Goal: Task Accomplishment & Management: Manage account settings

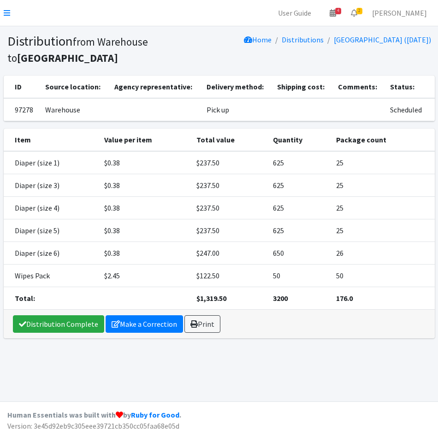
click at [12, 11] on nav "User Guide 4 4 Pick-ups remaining this week View Calendar 2 2 Requests 0 Partne…" at bounding box center [219, 13] width 438 height 26
click at [10, 12] on icon at bounding box center [7, 12] width 6 height 7
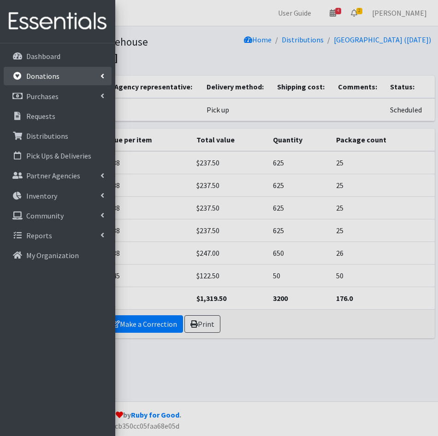
click at [46, 78] on p "Donations" at bounding box center [42, 76] width 33 height 9
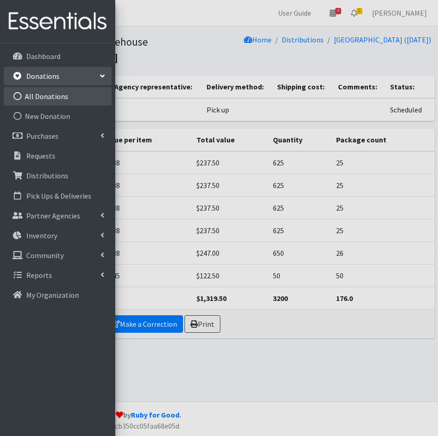
click at [46, 100] on link "All Donations" at bounding box center [58, 96] width 108 height 18
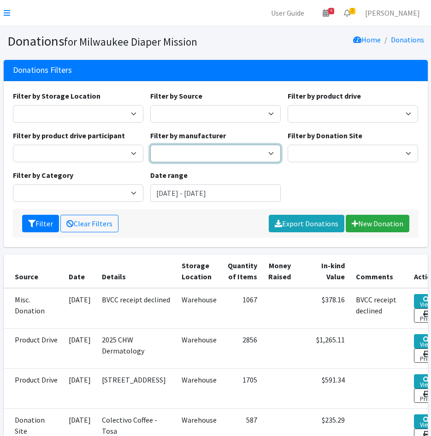
click at [197, 149] on select "Baby2Baby Huggies" at bounding box center [215, 154] width 131 height 18
select select "60"
click at [150, 145] on select "Baby2Baby Huggies" at bounding box center [215, 154] width 131 height 18
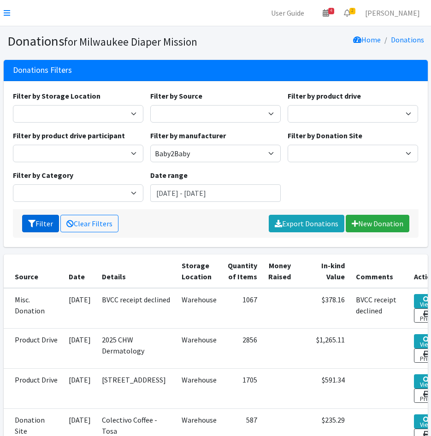
click at [38, 223] on button "Filter" at bounding box center [40, 224] width 37 height 18
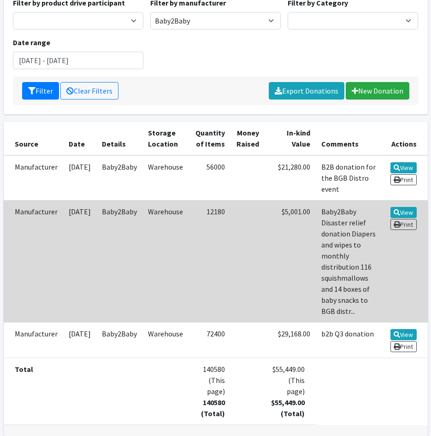
scroll to position [138, 0]
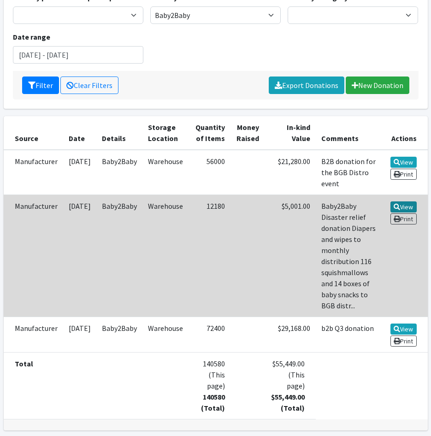
click at [400, 202] on link "View" at bounding box center [404, 207] width 26 height 11
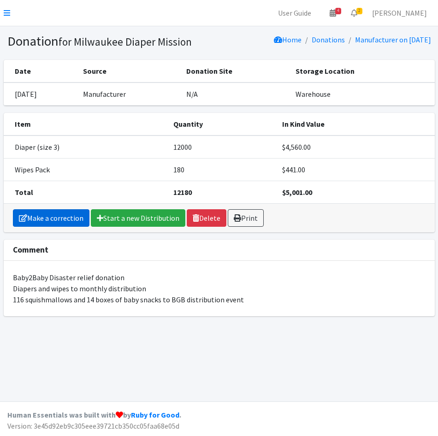
click at [36, 219] on link "Make a correction" at bounding box center [51, 218] width 77 height 18
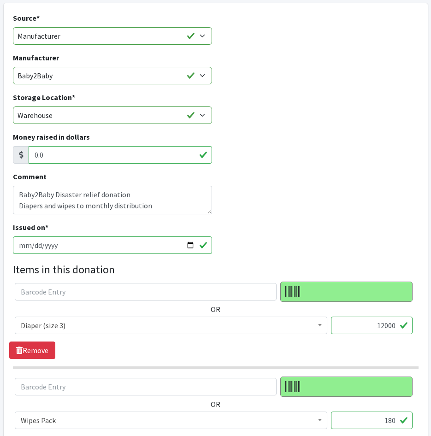
scroll to position [231, 0]
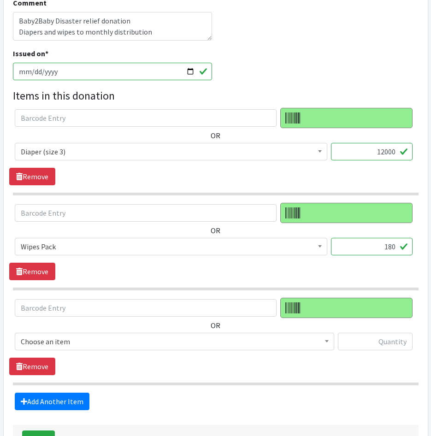
click at [389, 256] on input "180" at bounding box center [372, 247] width 82 height 18
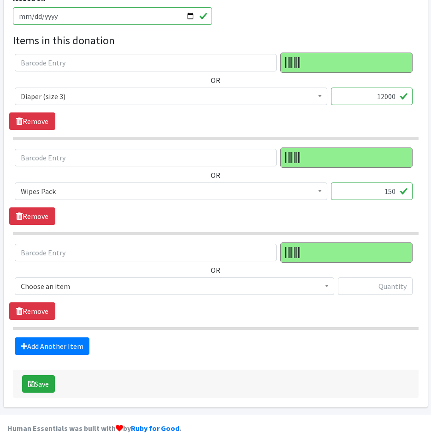
scroll to position [310, 0]
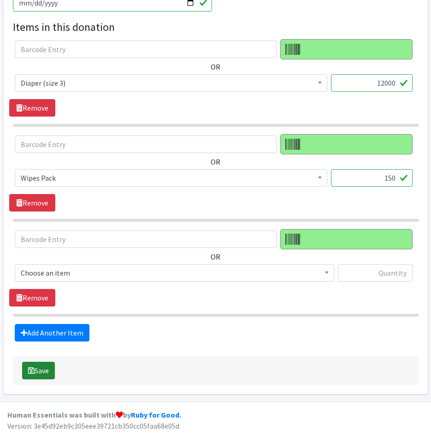
type input "150"
click at [46, 371] on button "Save" at bounding box center [38, 371] width 33 height 18
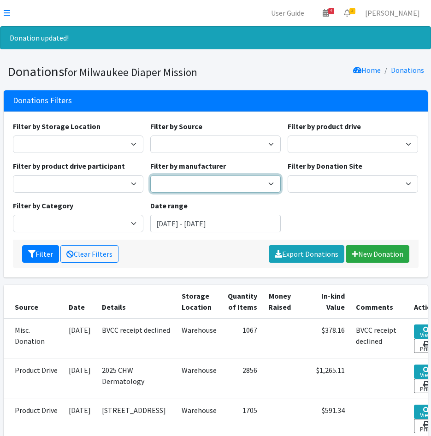
click at [215, 179] on select "Baby2Baby Huggies" at bounding box center [215, 184] width 131 height 18
select select "60"
click at [150, 175] on select "Baby2Baby Huggies" at bounding box center [215, 184] width 131 height 18
click at [27, 250] on button "Filter" at bounding box center [40, 254] width 37 height 18
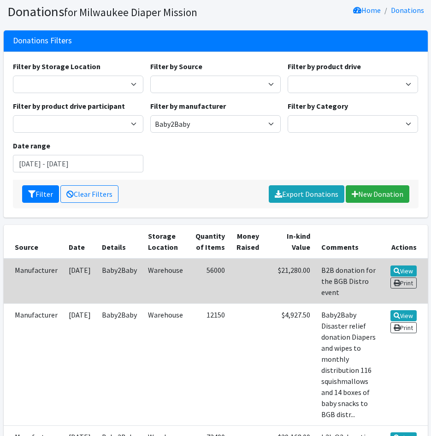
scroll to position [92, 0]
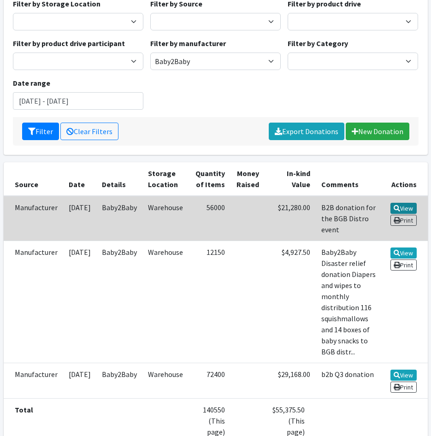
click at [403, 209] on link "View" at bounding box center [404, 208] width 26 height 11
